Goal: Information Seeking & Learning: Learn about a topic

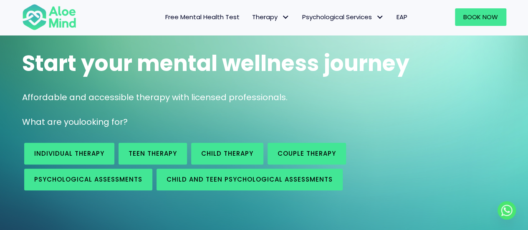
scroll to position [57, 0]
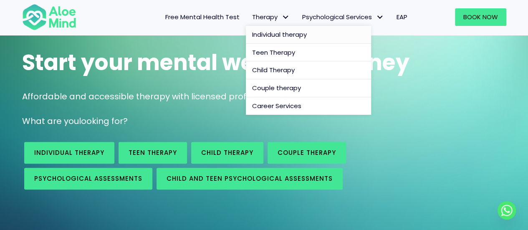
click at [265, 32] on span "Individual therapy" at bounding box center [279, 34] width 55 height 9
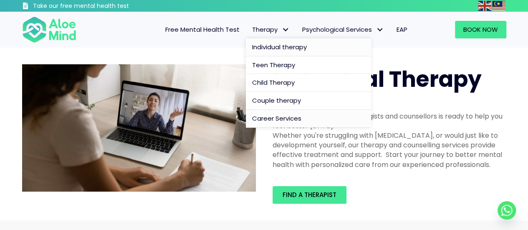
click at [267, 119] on span "Career Services" at bounding box center [276, 118] width 49 height 9
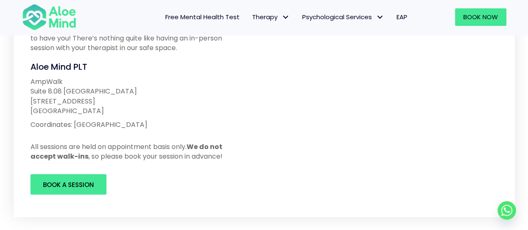
scroll to position [152, 0]
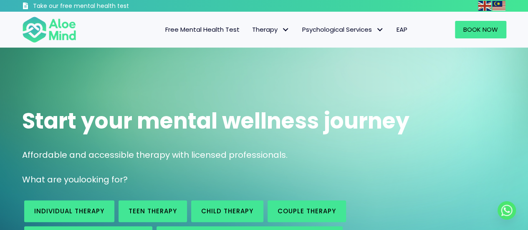
click at [403, 31] on span "EAP" at bounding box center [402, 29] width 11 height 9
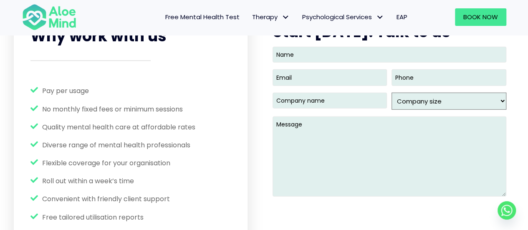
scroll to position [1098, 0]
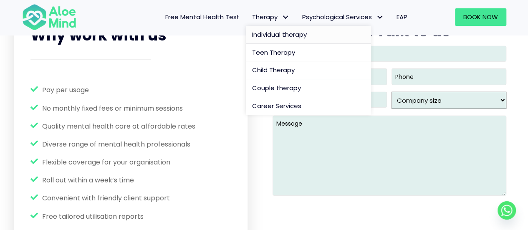
click at [273, 36] on span "Individual therapy" at bounding box center [279, 34] width 55 height 9
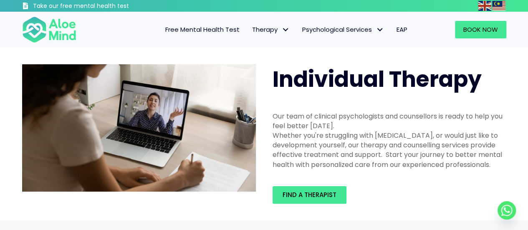
click at [415, 160] on div "Whether you're struggling with [MEDICAL_DATA], or would just like to developmen…" at bounding box center [390, 150] width 234 height 39
click at [221, 25] on span "Free Mental Health Test" at bounding box center [202, 29] width 74 height 9
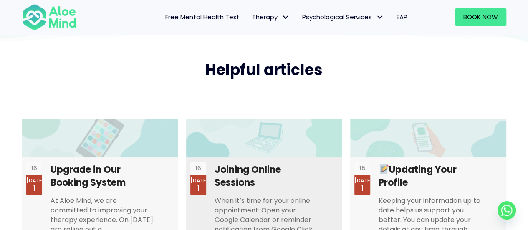
scroll to position [1554, 0]
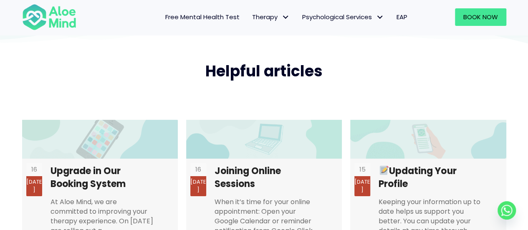
click at [291, 57] on div "Helpful articles" at bounding box center [264, 84] width 501 height 54
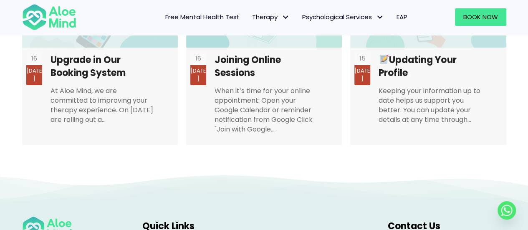
scroll to position [1666, 0]
